Goal: Task Accomplishment & Management: Manage account settings

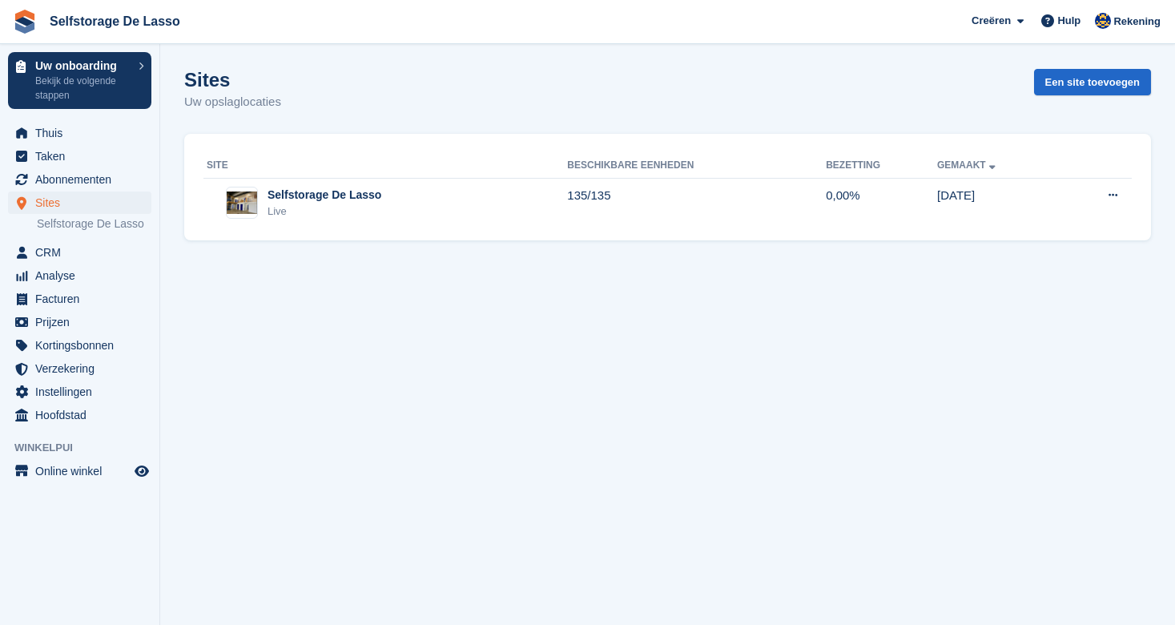
click at [42, 207] on span "Sites" at bounding box center [83, 202] width 96 height 22
click at [65, 179] on span "Abonnementen" at bounding box center [83, 179] width 96 height 22
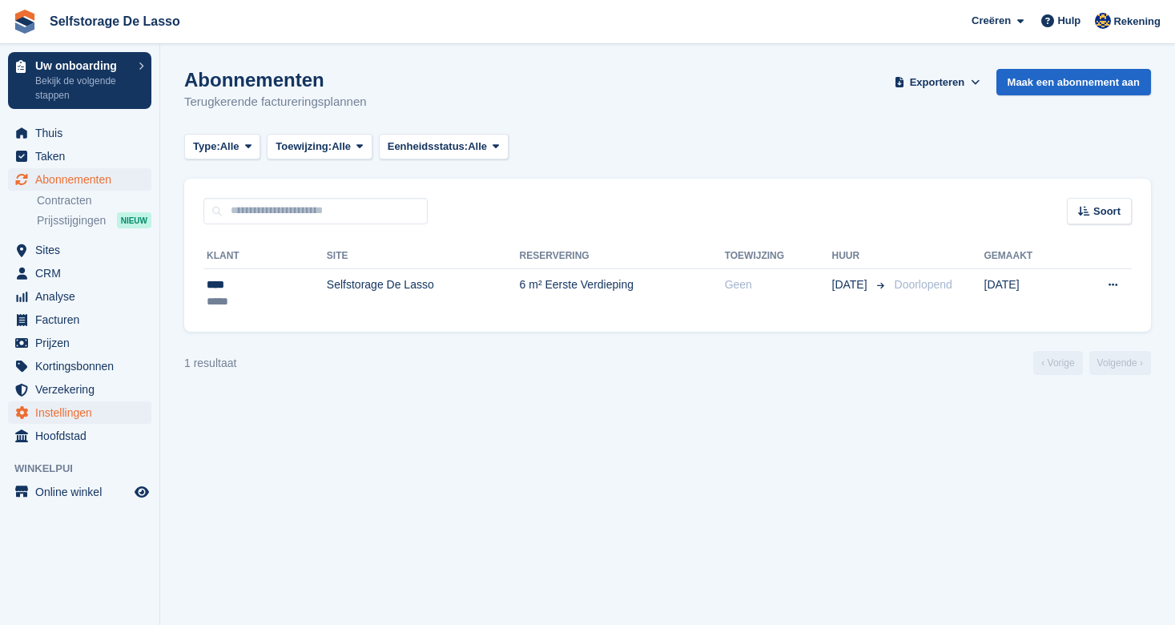
click at [56, 417] on span "Instellingen" at bounding box center [83, 412] width 96 height 22
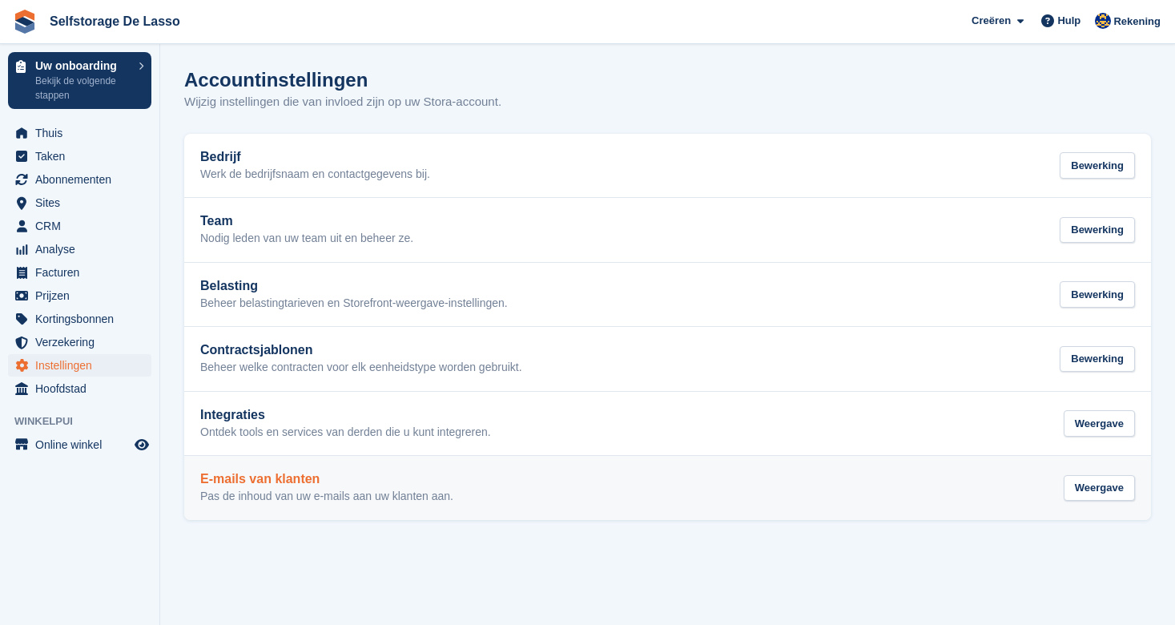
click at [270, 489] on p "Pas de inhoud van uw e-mails aan uw klanten aan." at bounding box center [326, 496] width 253 height 14
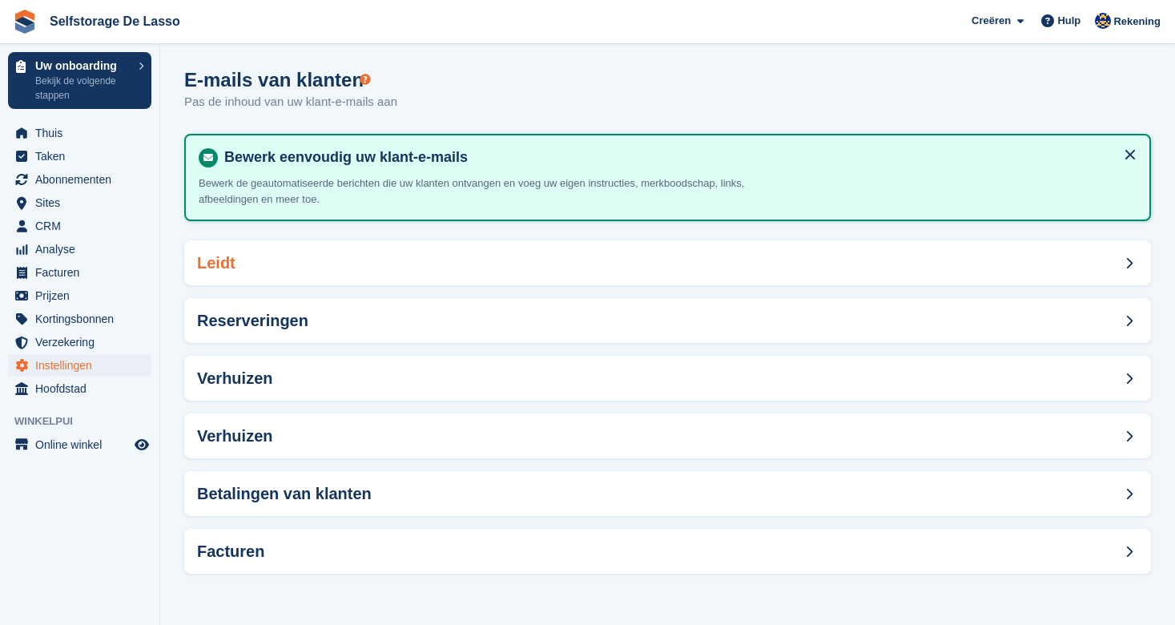
click at [1128, 260] on icon at bounding box center [1129, 263] width 7 height 12
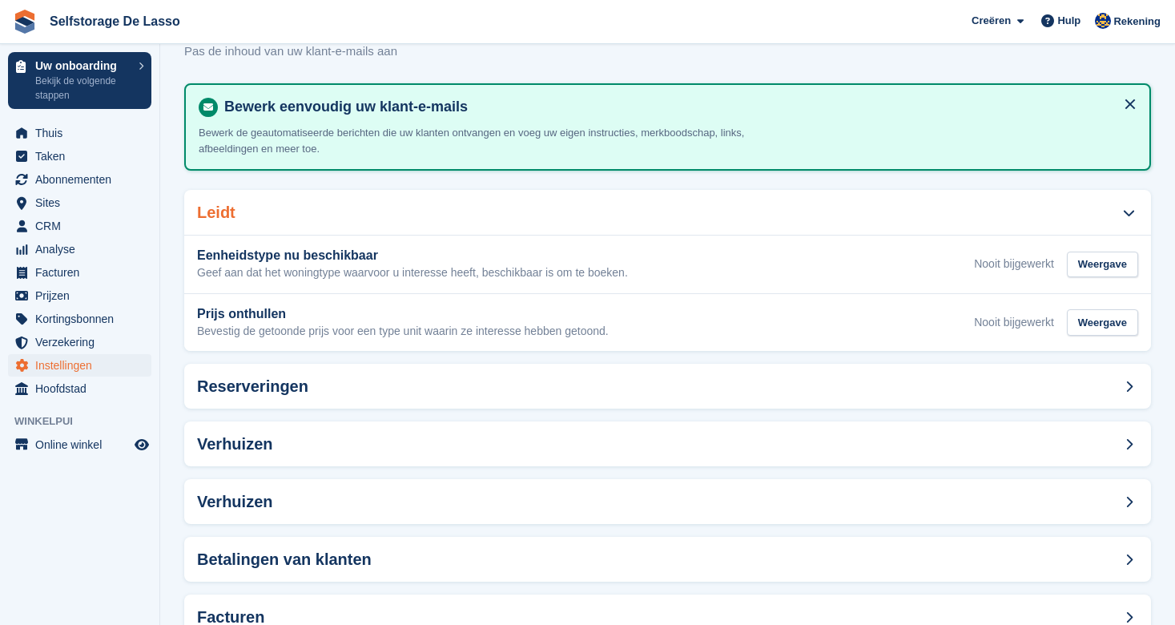
scroll to position [99, 0]
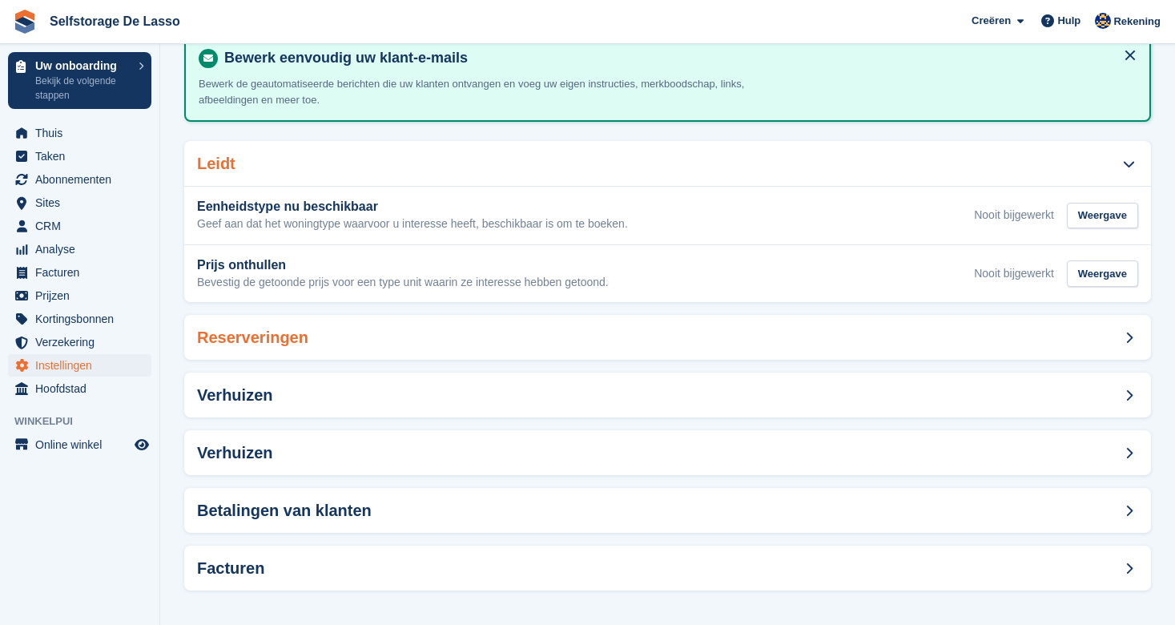
click at [1114, 332] on div "Reserveringen" at bounding box center [667, 337] width 967 height 45
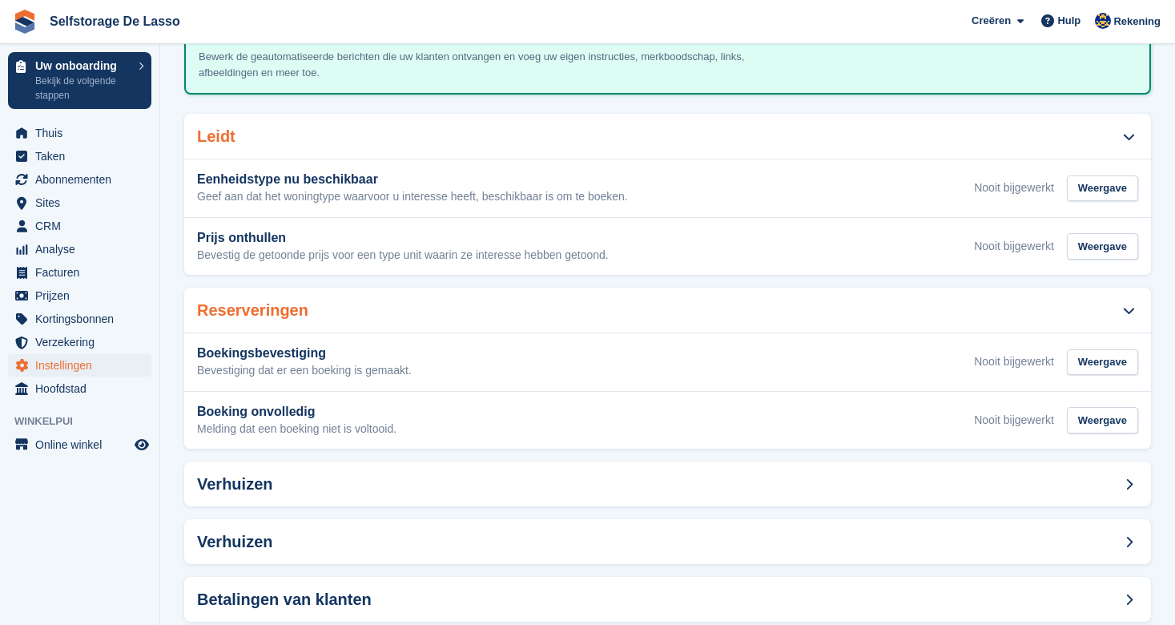
scroll to position [142, 0]
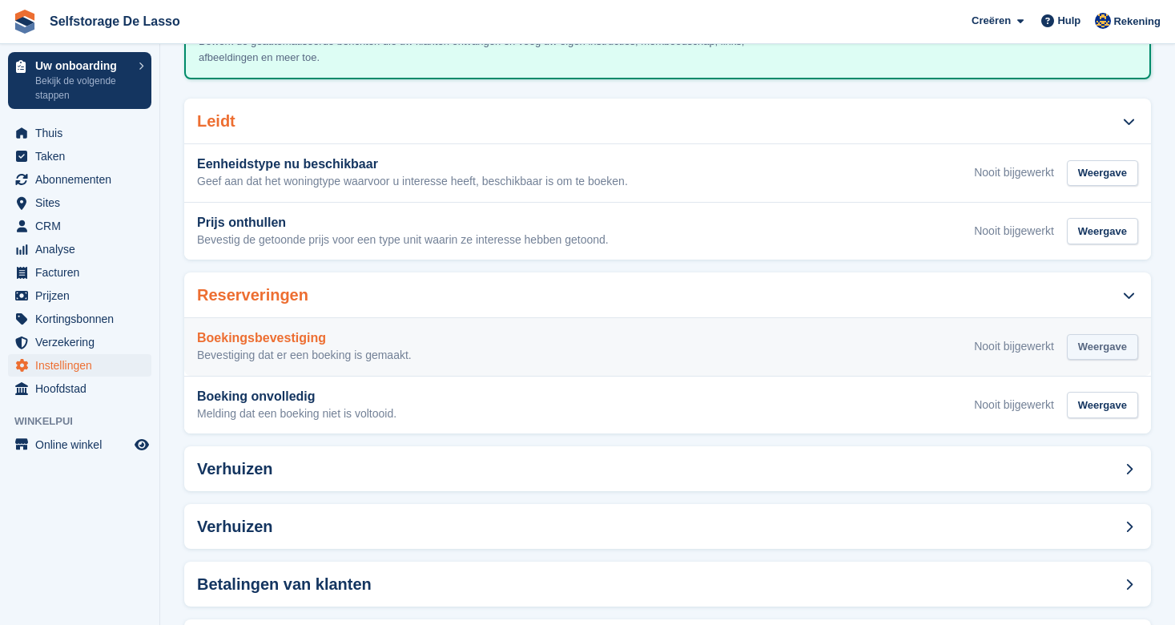
click at [1102, 346] on div "Weergave" at bounding box center [1102, 347] width 71 height 26
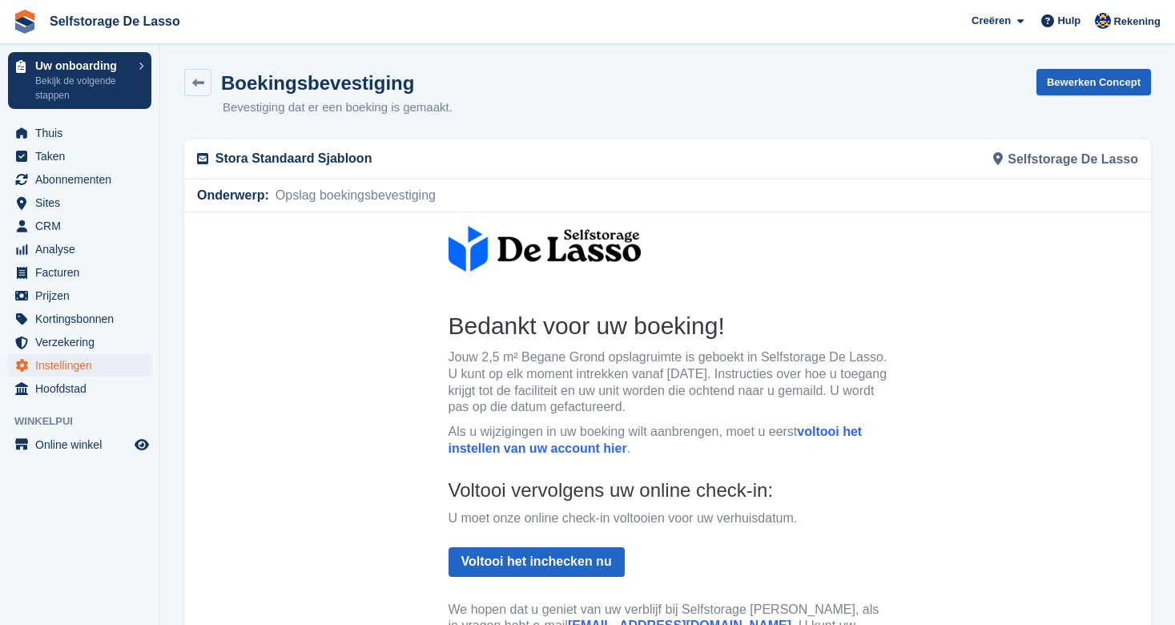
click at [1079, 86] on link "Bewerken Concept" at bounding box center [1094, 82] width 115 height 26
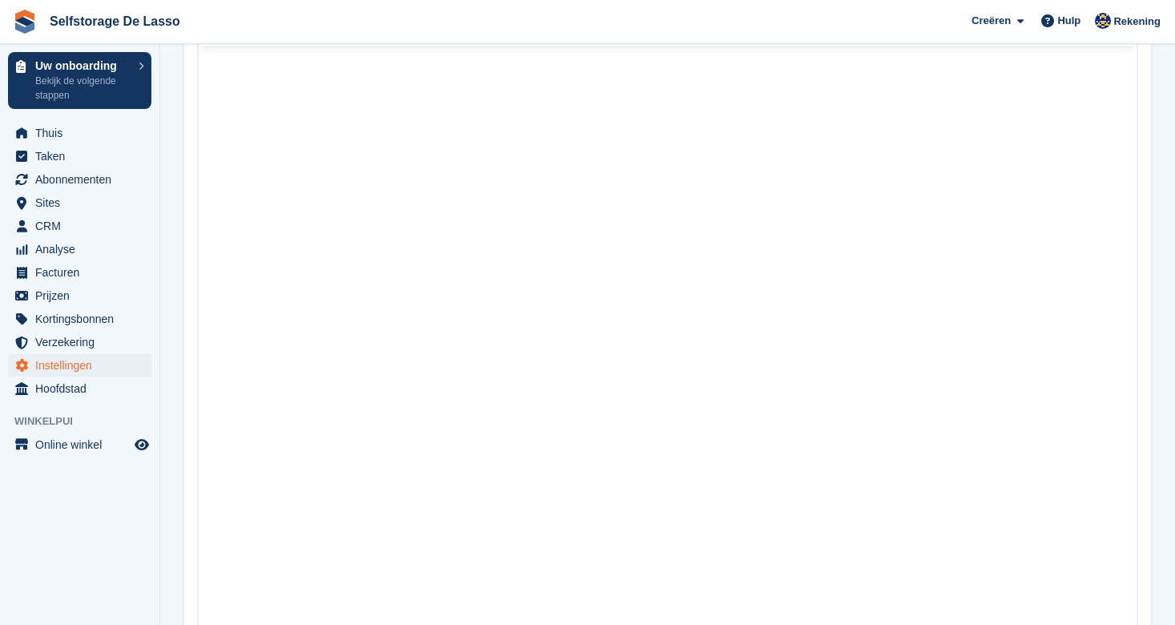
click at [504, 420] on html at bounding box center [668, 336] width 938 height 580
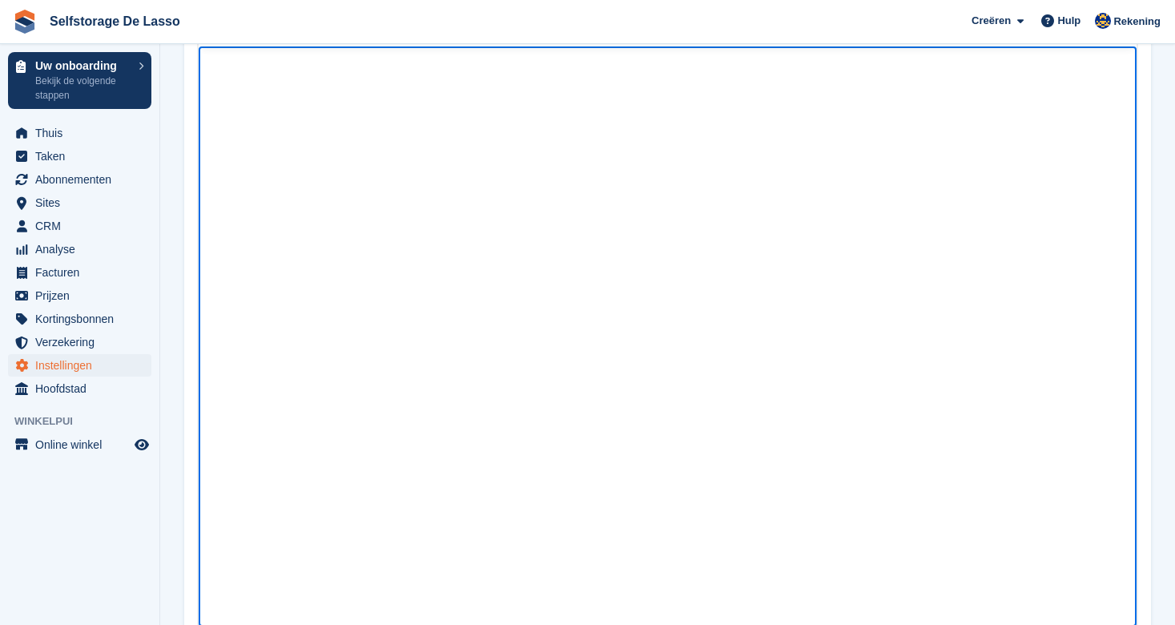
scroll to position [405, 0]
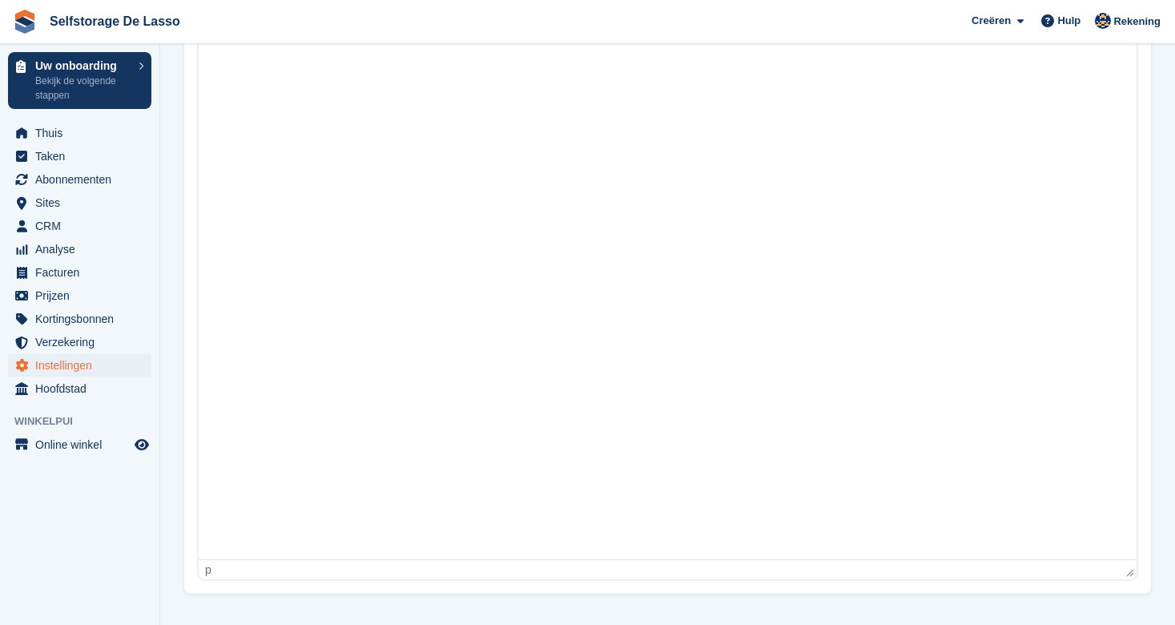
click at [218, 572] on div "p" at bounding box center [664, 569] width 918 height 13
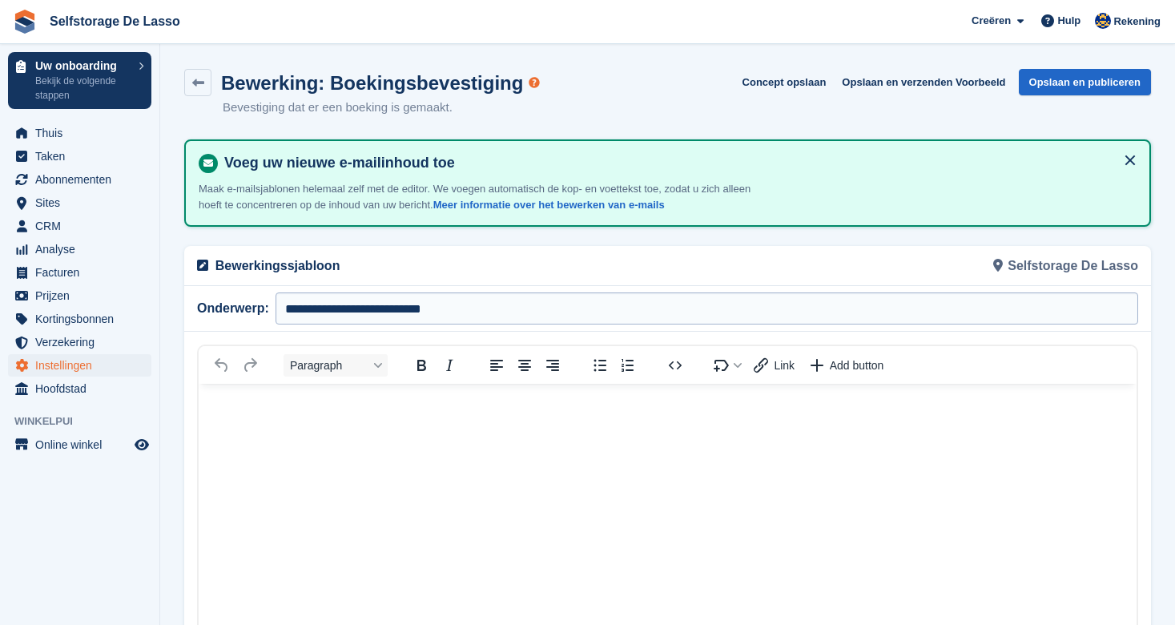
scroll to position [3, 0]
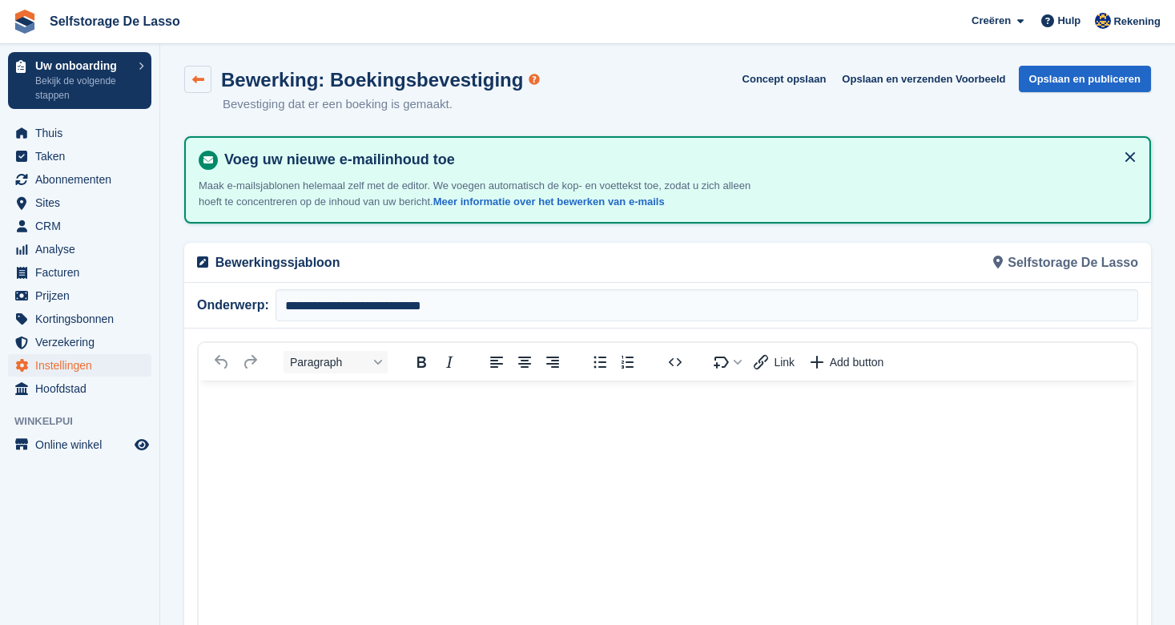
click at [203, 80] on icon at bounding box center [198, 80] width 12 height 12
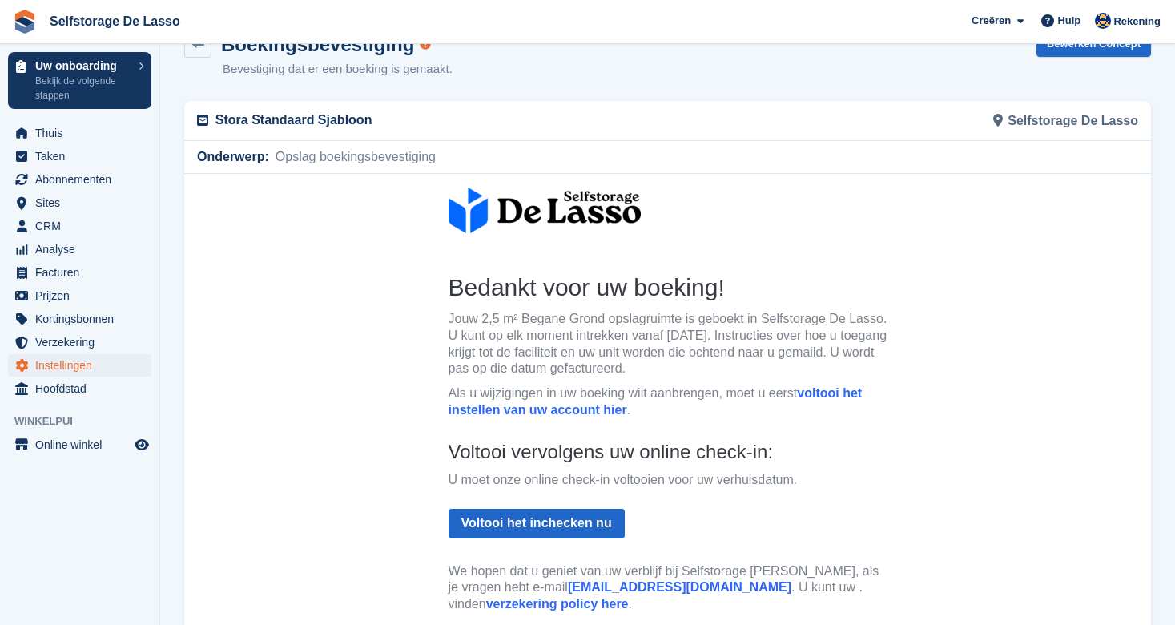
scroll to position [34, 0]
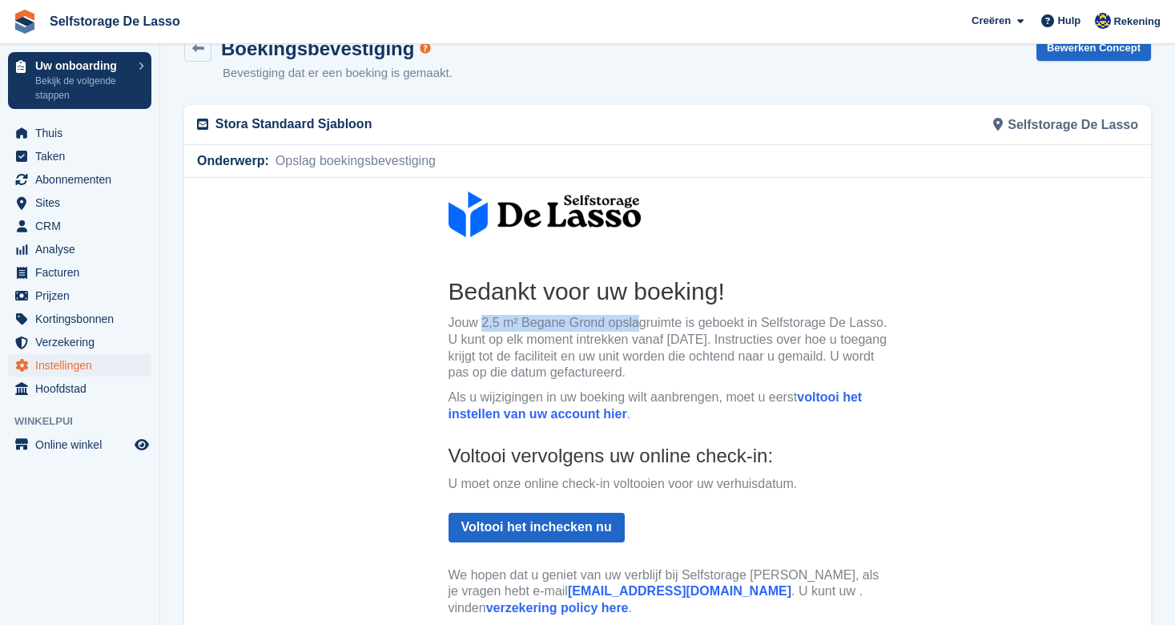
drag, startPoint x: 450, startPoint y: 321, endPoint x: 607, endPoint y: 319, distance: 157.0
click at [607, 319] on p "Jouw 2,5 m² Begane Grond opslagruimte is geboekt in Selfstorage De Lasso. U kun…" at bounding box center [668, 347] width 439 height 66
click at [610, 325] on p "Jouw 2,5 m² Begane Grond opslagruimte is geboekt in Selfstorage De Lasso. U kun…" at bounding box center [668, 347] width 439 height 66
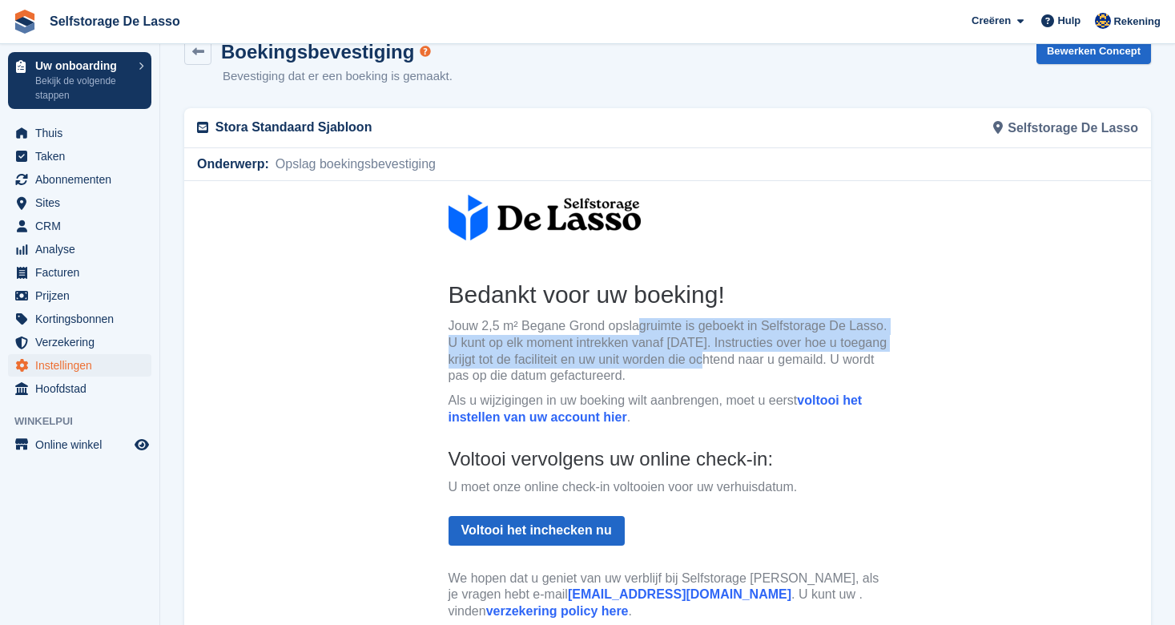
drag, startPoint x: 607, startPoint y: 326, endPoint x: 699, endPoint y: 366, distance: 99.7
click at [680, 363] on p "Jouw 2,5 m² Begane Grond opslagruimte is geboekt in Selfstorage De Lasso. U kun…" at bounding box center [668, 350] width 439 height 66
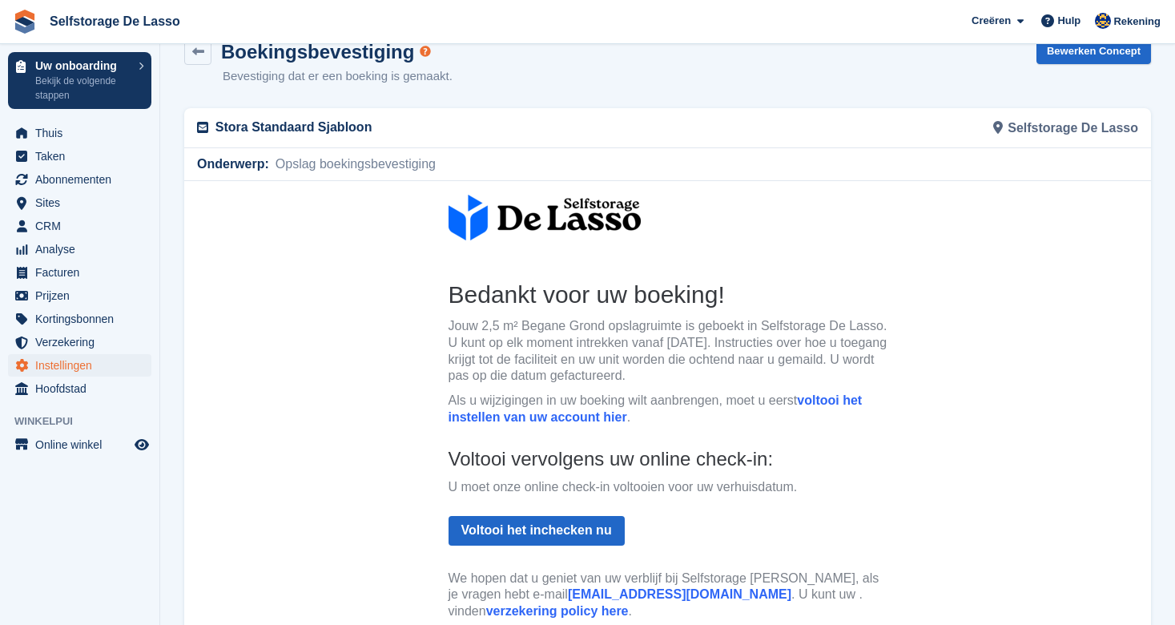
click at [707, 367] on p "Jouw 2,5 m² Begane Grond opslagruimte is geboekt in Selfstorage De Lasso. U kun…" at bounding box center [668, 350] width 439 height 66
drag, startPoint x: 691, startPoint y: 364, endPoint x: 596, endPoint y: 324, distance: 103.0
click at [608, 329] on p "Jouw 2,5 m² Begane Grond opslagruimte is geboekt in Selfstorage De Lasso. U kun…" at bounding box center [668, 350] width 439 height 66
click at [578, 325] on p "Jouw 2,5 m² Begane Grond opslagruimte is geboekt in Selfstorage De Lasso. U kun…" at bounding box center [668, 350] width 439 height 66
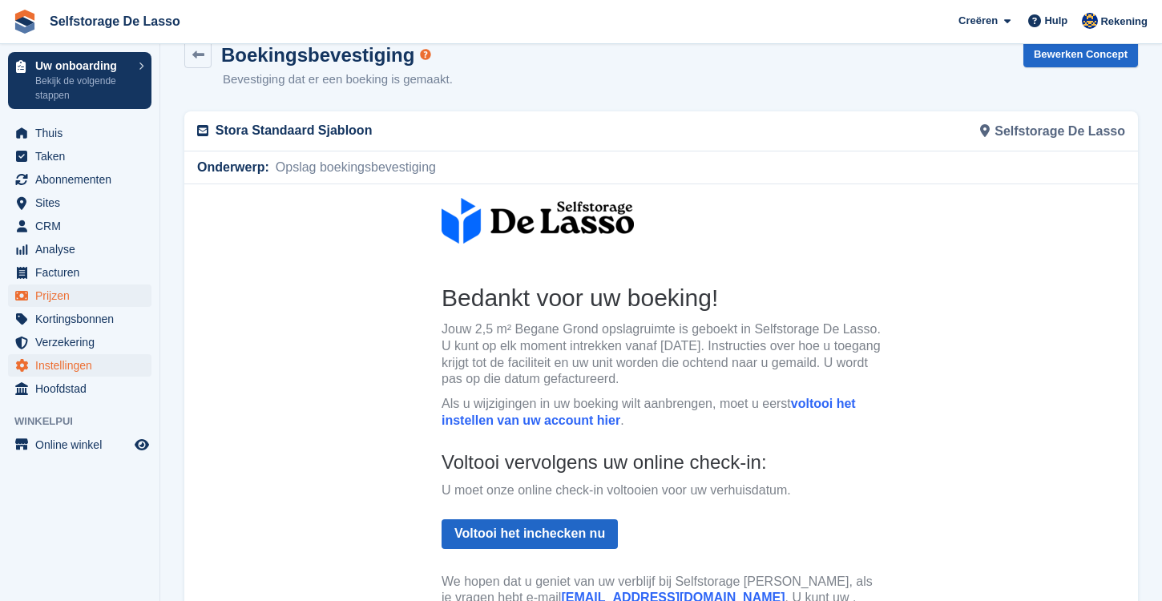
scroll to position [25, 0]
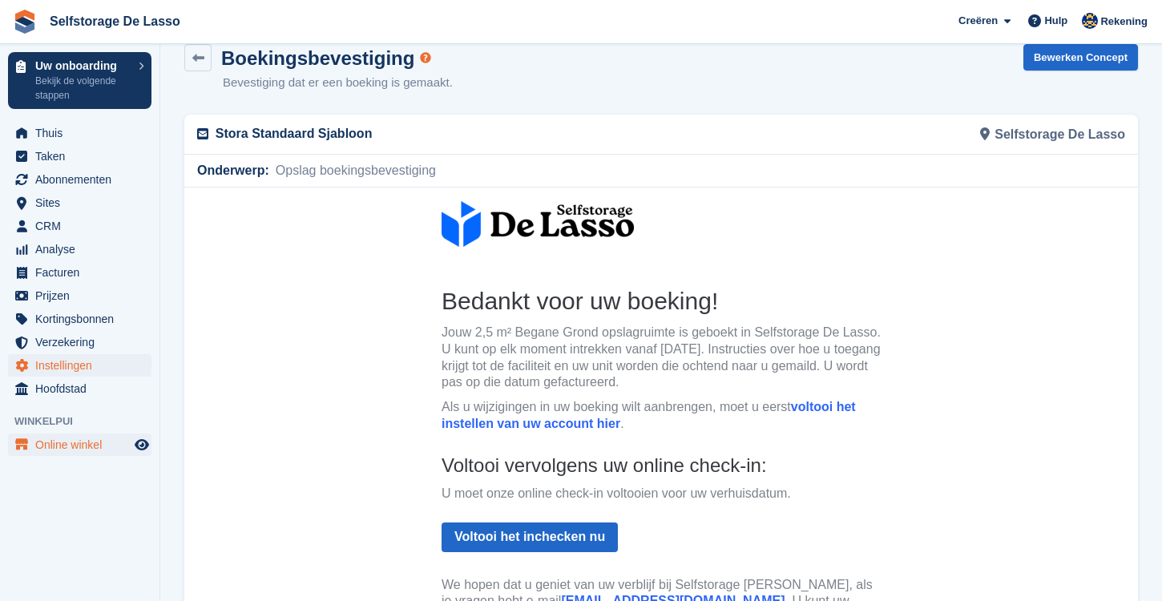
click at [79, 449] on span "Online winkel" at bounding box center [83, 444] width 96 height 22
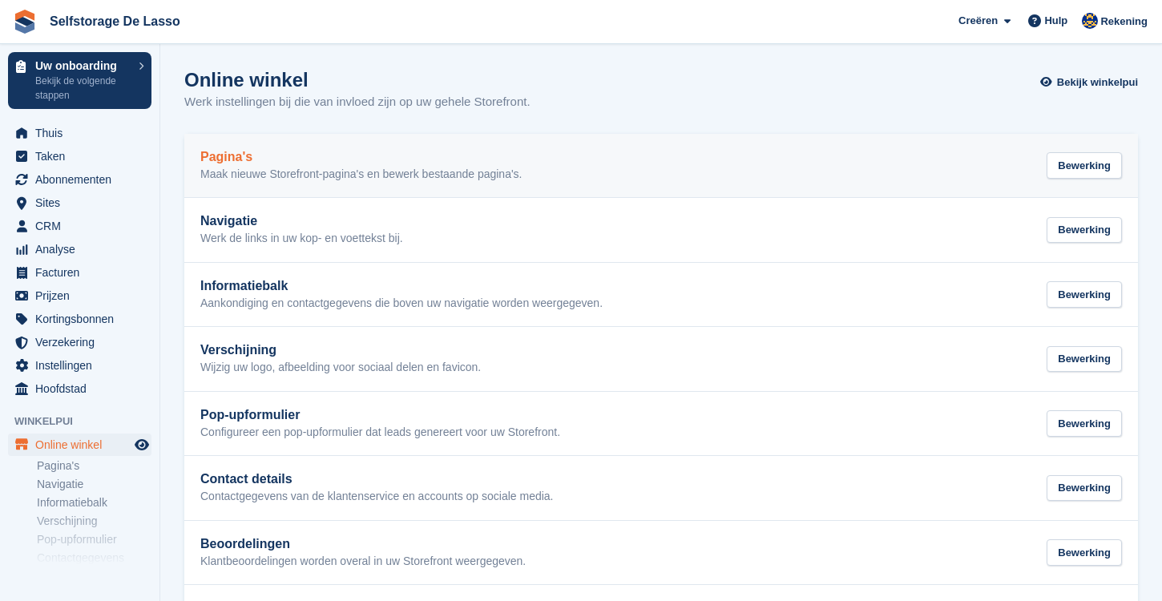
click at [235, 162] on h2 "Pagina's" at bounding box center [361, 157] width 322 height 14
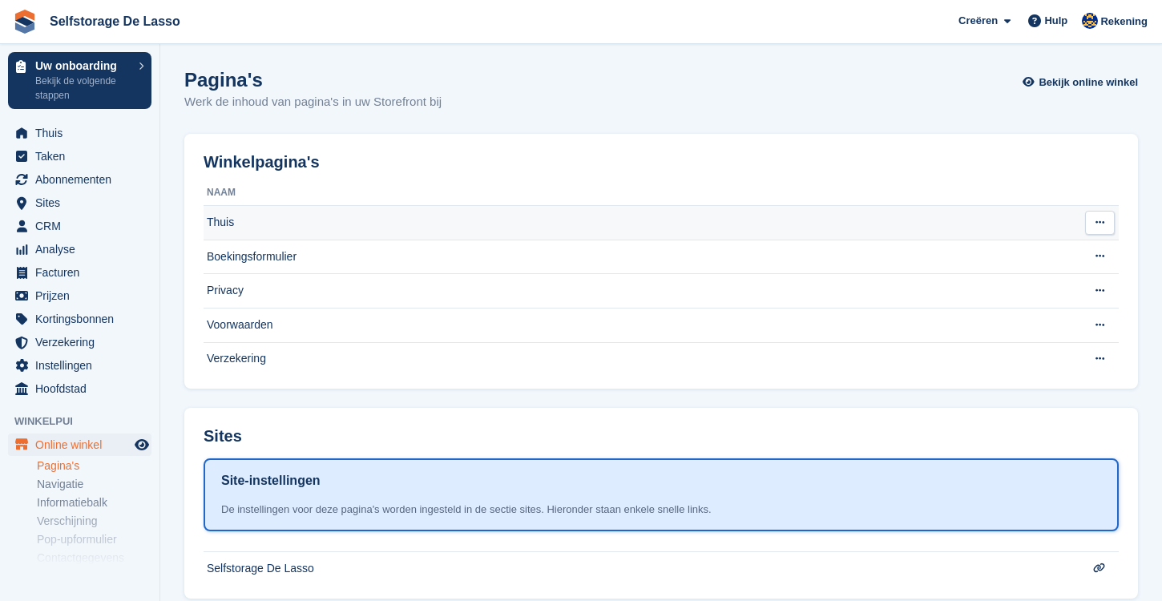
click at [218, 224] on td "Thuis" at bounding box center [637, 223] width 869 height 34
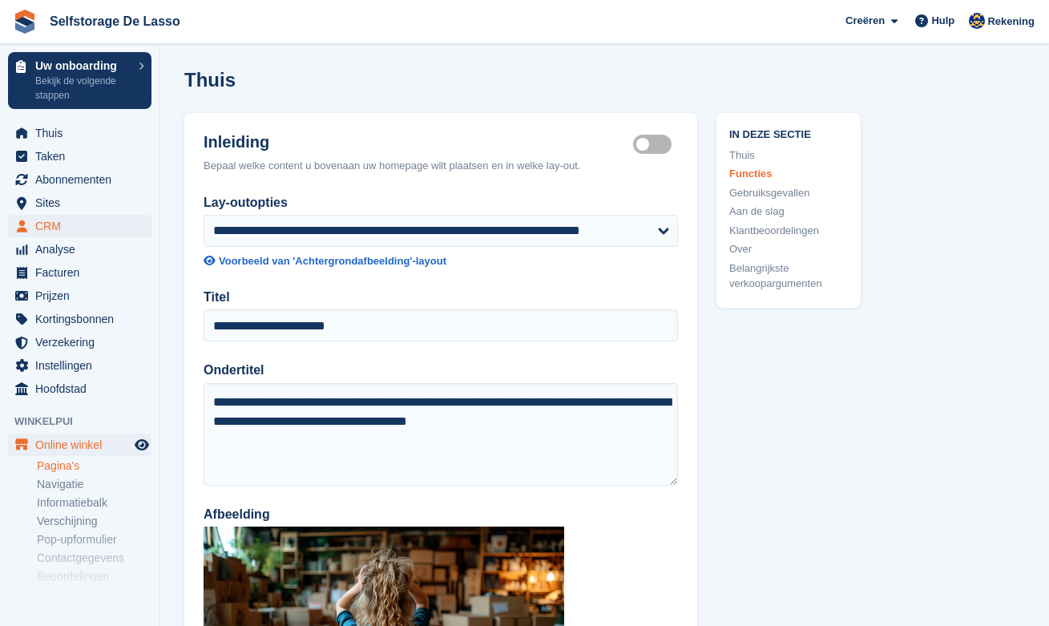
click at [57, 220] on span "CRM" at bounding box center [83, 226] width 96 height 22
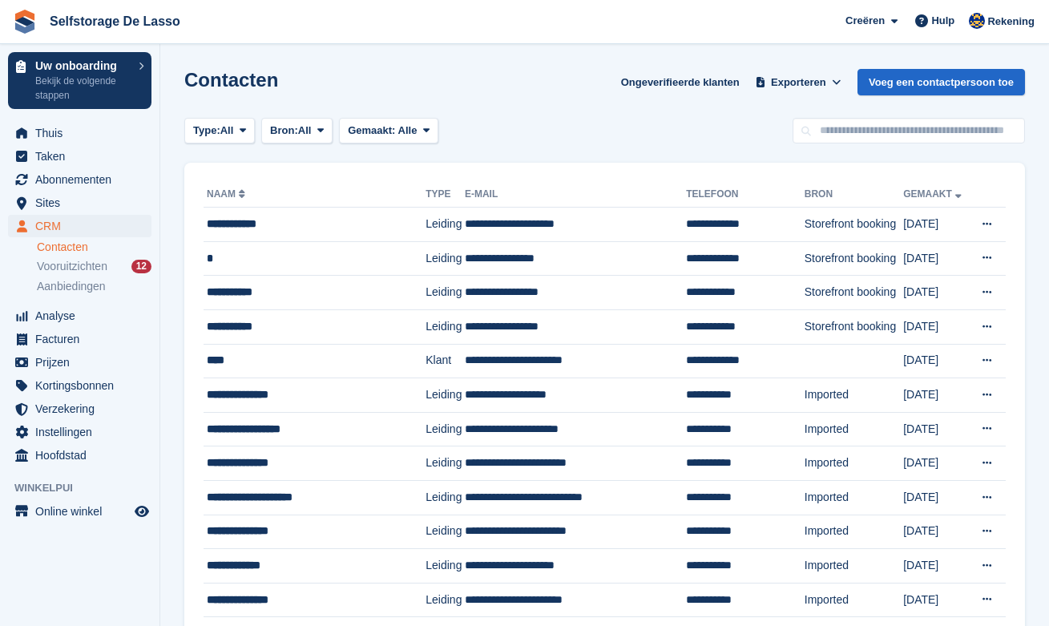
click at [55, 522] on aside "Uw onboarding Bekijk de volgende stappen Thuis Taken Abonnementen Abonnementen …" at bounding box center [79, 317] width 159 height 546
click at [59, 517] on span "Online winkel" at bounding box center [83, 511] width 96 height 22
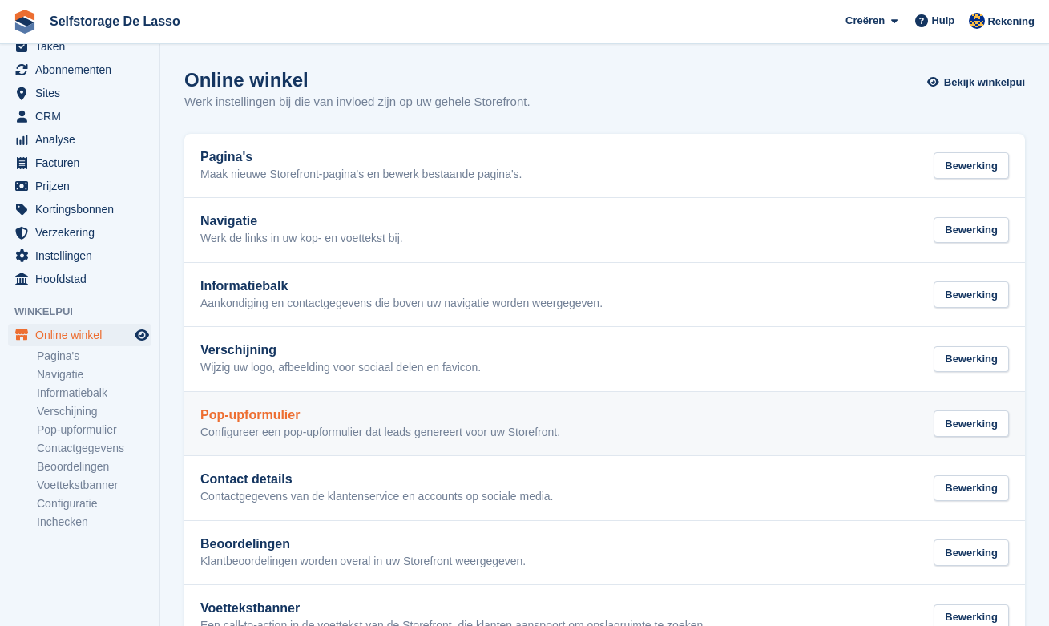
scroll to position [171, 0]
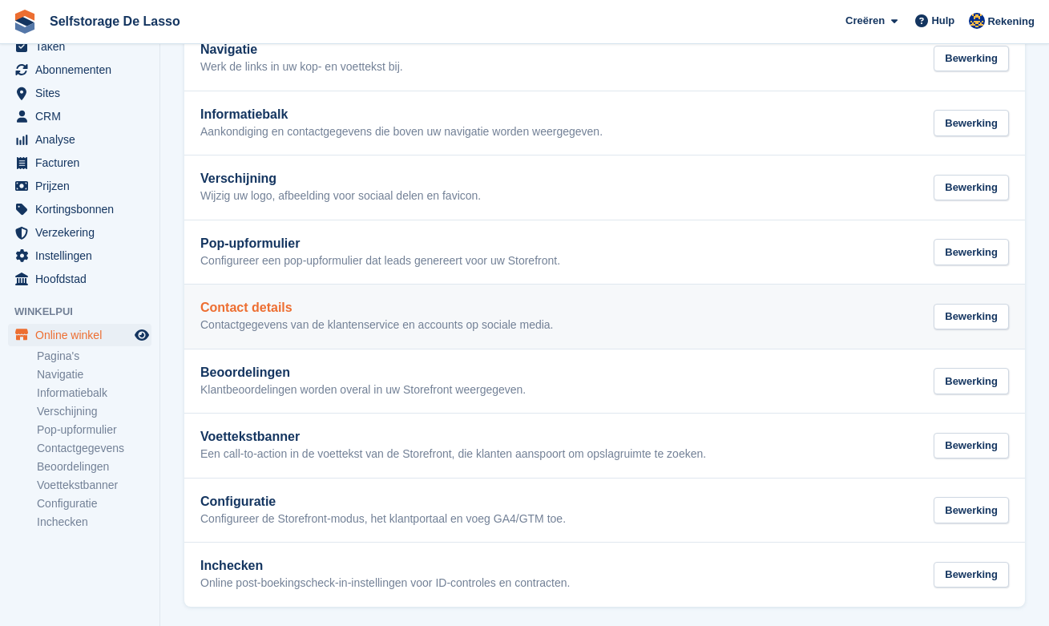
click at [245, 308] on h2 "Contact details" at bounding box center [376, 307] width 353 height 14
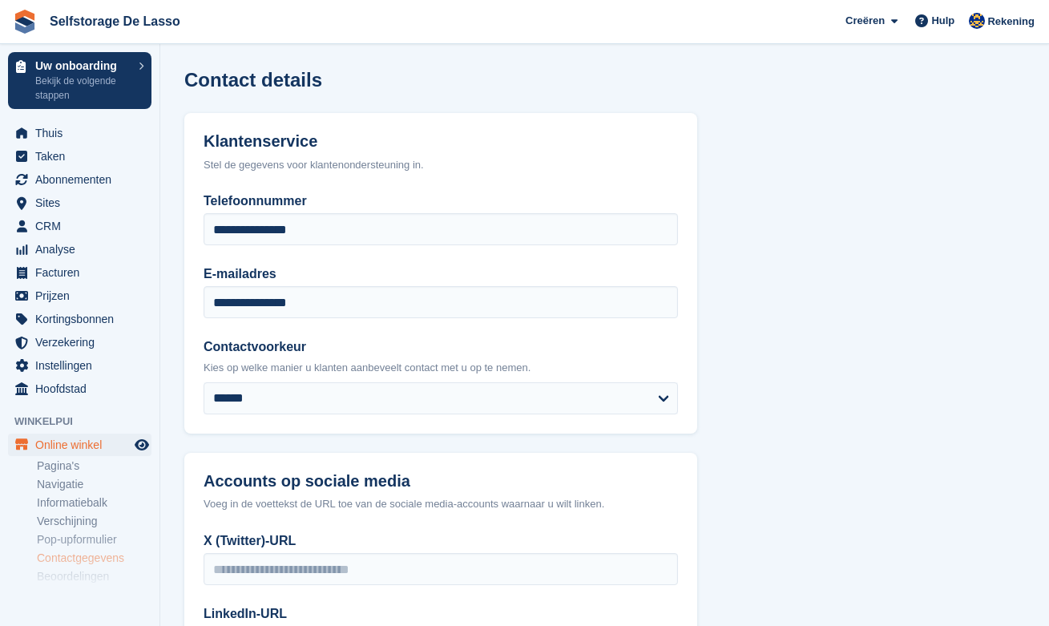
click at [66, 441] on span "Online winkel" at bounding box center [83, 444] width 96 height 22
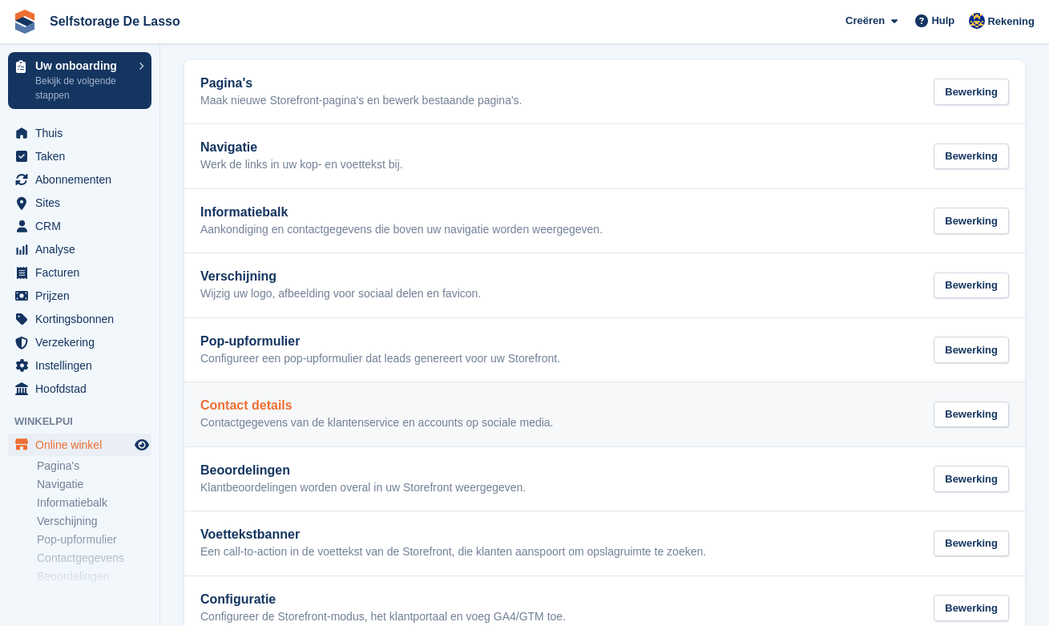
scroll to position [70, 0]
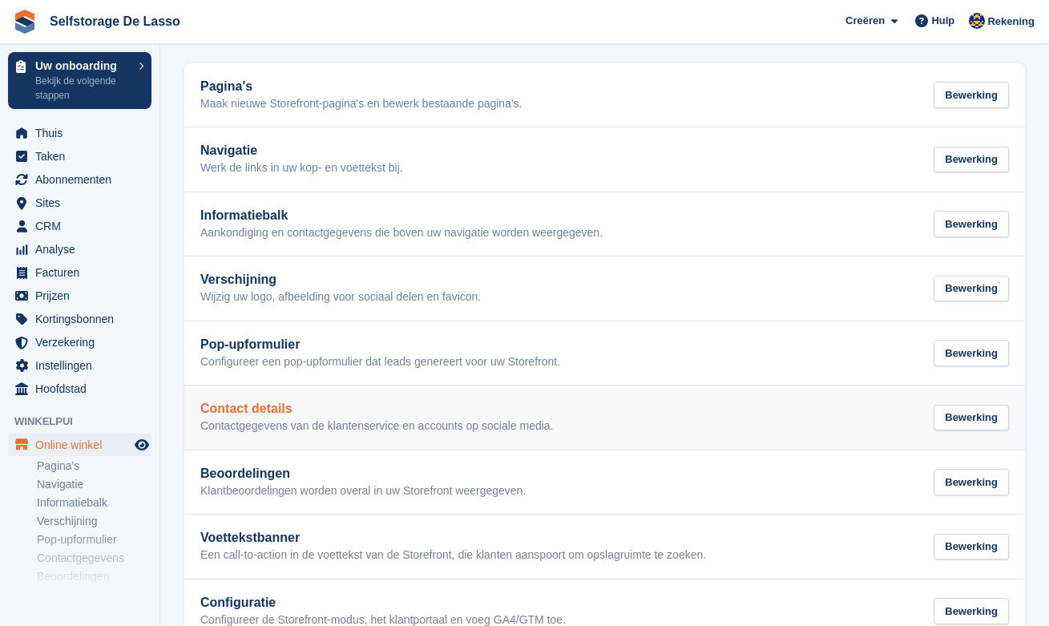
click at [278, 412] on h2 "Contact details" at bounding box center [376, 408] width 353 height 14
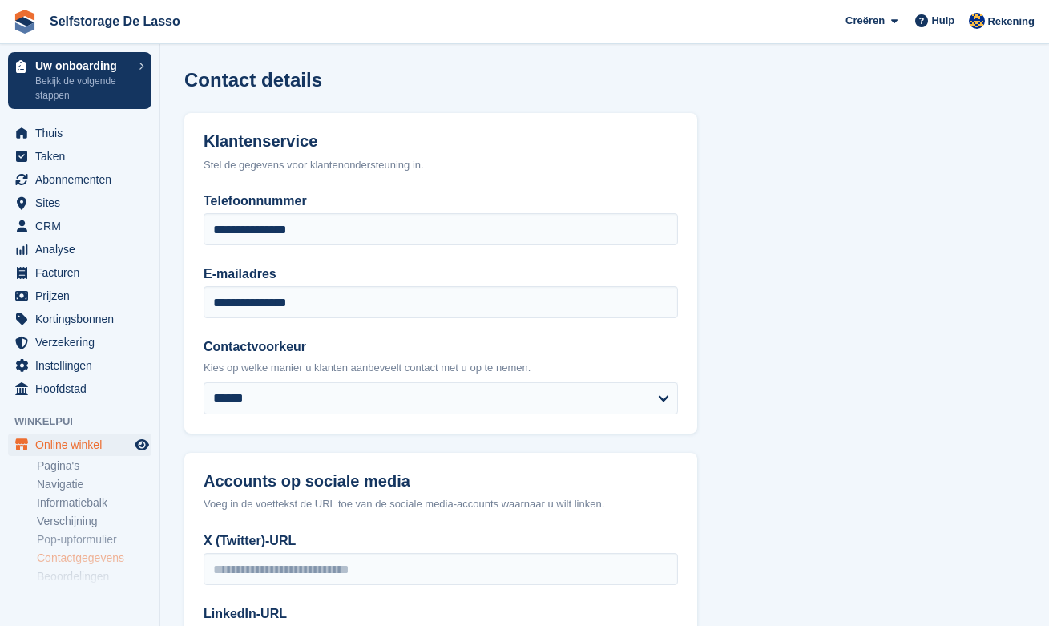
click at [252, 360] on p "Kies op welke manier u klanten aanbeveelt contact met u op te nemen." at bounding box center [440, 368] width 474 height 16
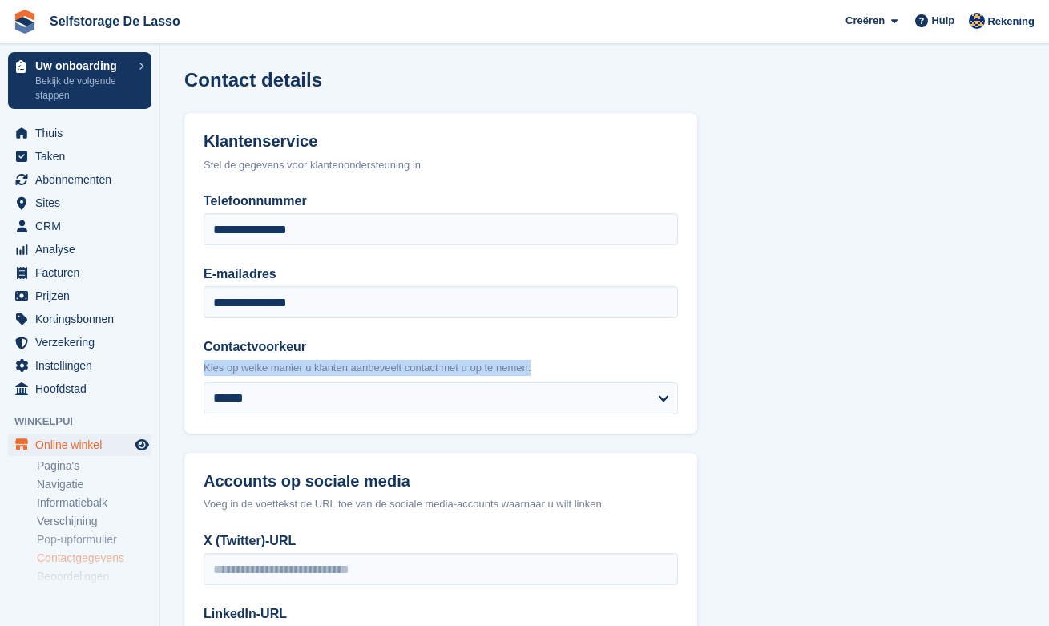
click at [252, 360] on p "Kies op welke manier u klanten aanbeveelt contact met u op te nemen." at bounding box center [440, 368] width 474 height 16
click at [66, 443] on span "Online winkel" at bounding box center [83, 444] width 96 height 22
